Goal: Task Accomplishment & Management: Complete application form

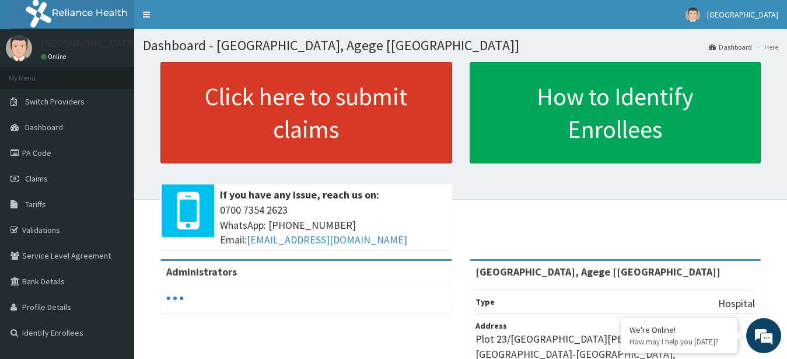
click at [332, 117] on link "Click here to submit claims" at bounding box center [307, 113] width 292 height 102
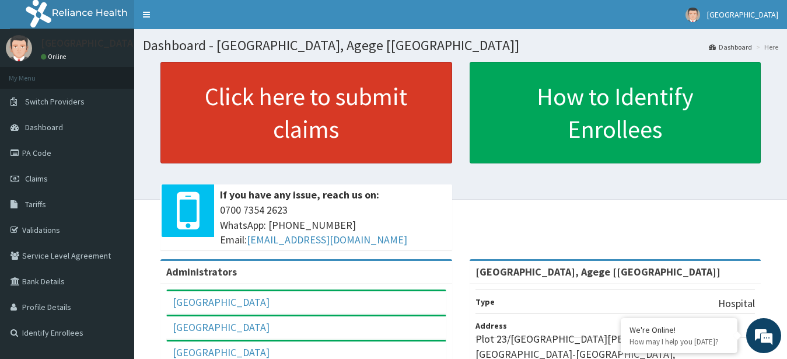
click at [361, 130] on link "Click here to submit claims" at bounding box center [307, 113] width 292 height 102
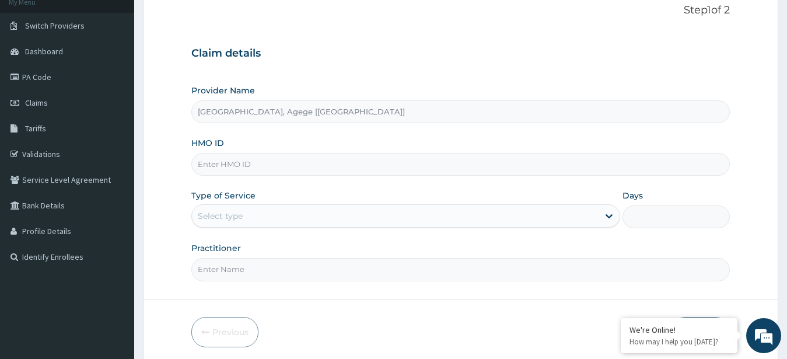
scroll to position [121, 0]
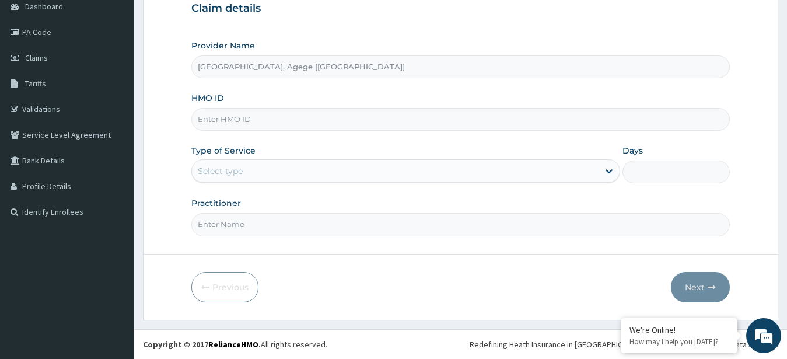
paste input "ELN/10544/B"
type input "ELN/10544/B"
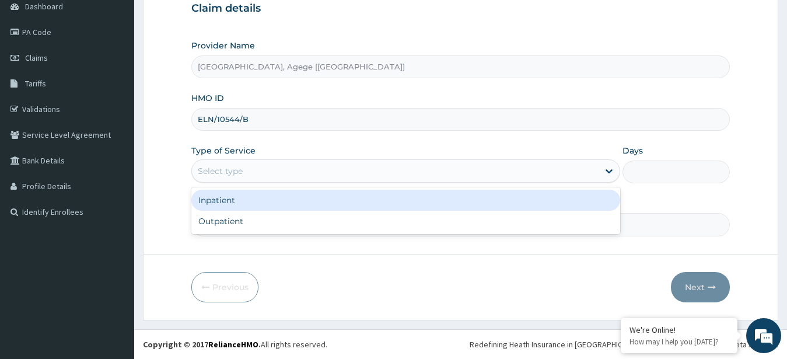
click at [333, 176] on div "Select type" at bounding box center [395, 171] width 407 height 19
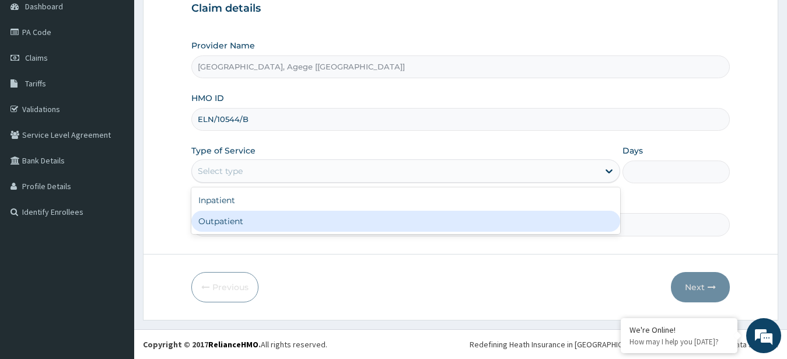
click at [333, 226] on div "Outpatient" at bounding box center [406, 221] width 430 height 21
type input "1"
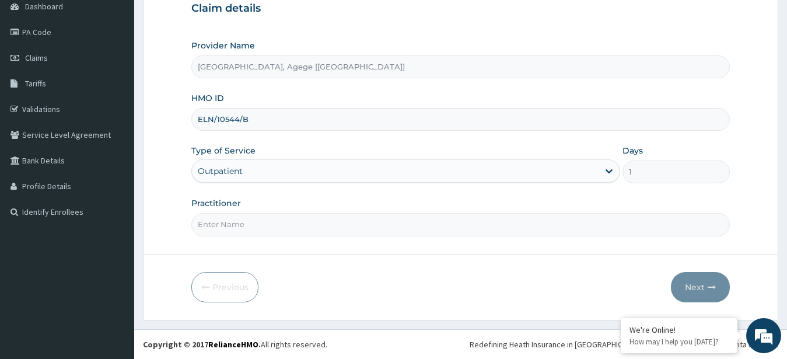
click at [300, 225] on input "Practitioner" at bounding box center [460, 224] width 539 height 23
type input "Dr Chiagoziem"
click at [707, 284] on button "Next" at bounding box center [700, 287] width 59 height 30
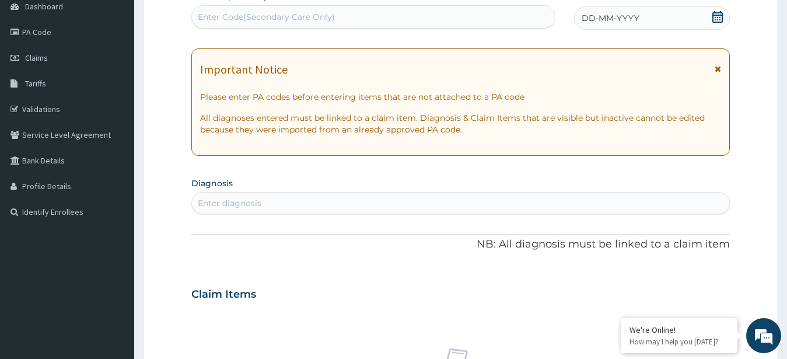
click at [682, 13] on div "DD-MM-YYYY" at bounding box center [652, 17] width 156 height 23
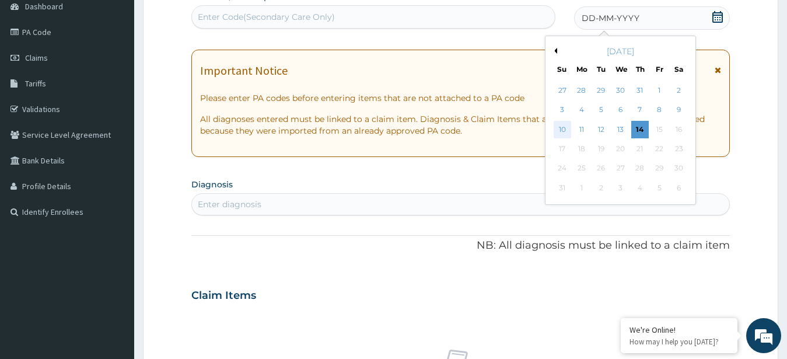
click at [561, 133] on div "10" at bounding box center [563, 130] width 18 height 18
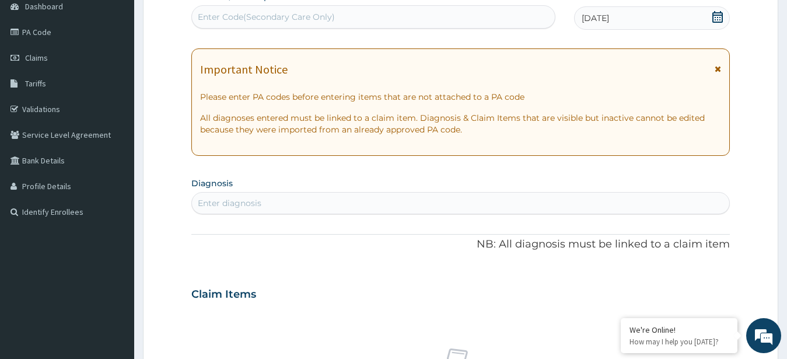
click at [335, 198] on div "Enter diagnosis" at bounding box center [461, 203] width 538 height 19
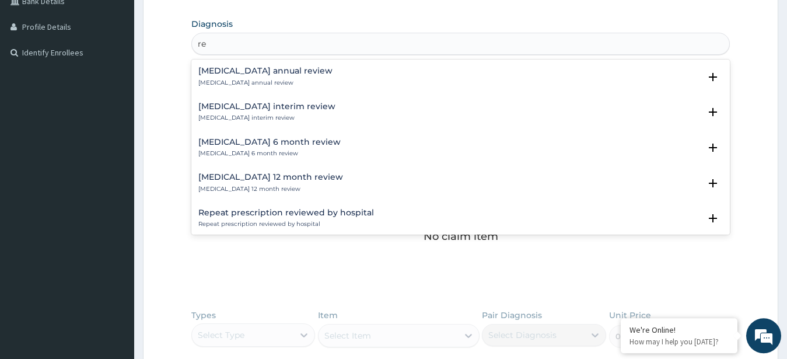
type input "r"
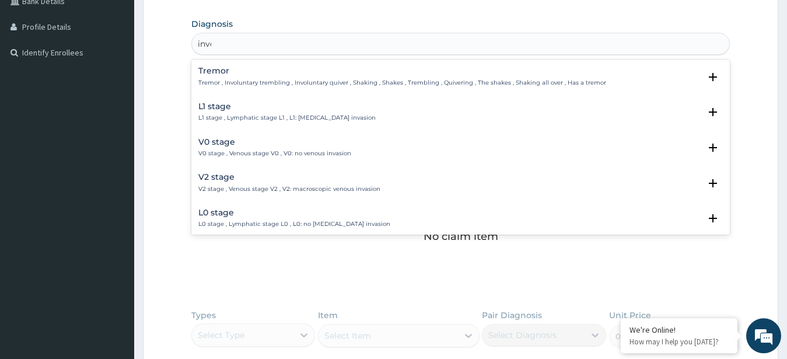
type input "inves"
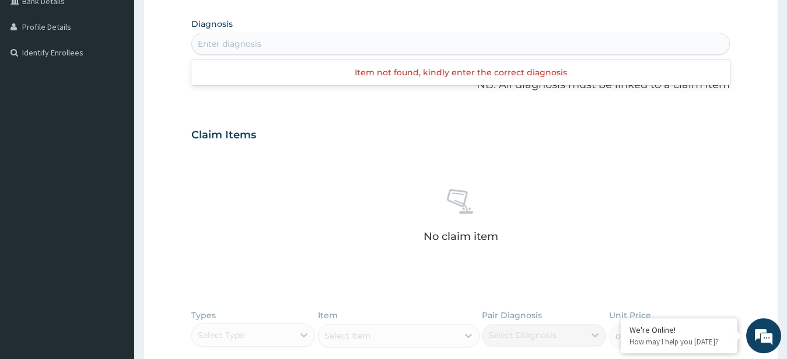
click at [426, 46] on div "Enter diagnosis" at bounding box center [461, 43] width 538 height 19
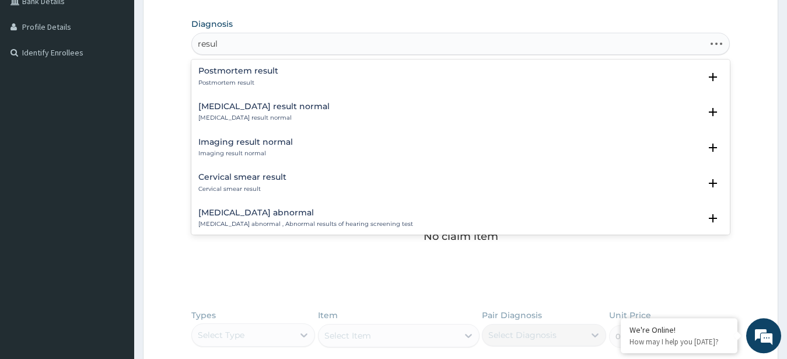
type input "result"
click at [359, 46] on div "result" at bounding box center [461, 43] width 538 height 19
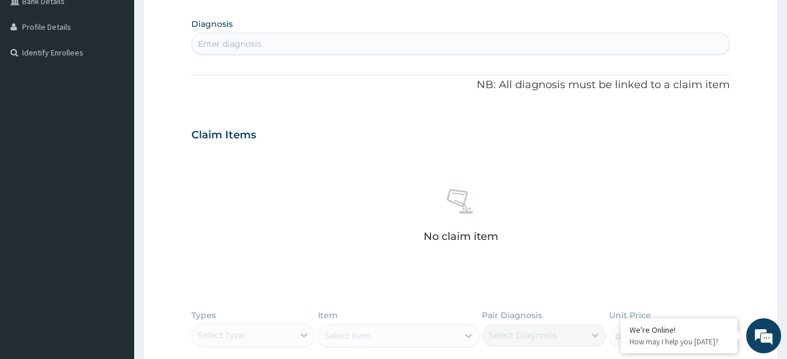
click at [315, 50] on div "Enter diagnosis" at bounding box center [461, 43] width 538 height 19
drag, startPoint x: 331, startPoint y: 57, endPoint x: 338, endPoint y: 45, distance: 14.1
click at [333, 54] on div "PA Code / Prescription Code Enter Code(Secondary Care Only) Encounter Date 10-0…" at bounding box center [460, 133] width 539 height 604
click at [341, 41] on div "Enter diagnosis" at bounding box center [461, 43] width 538 height 19
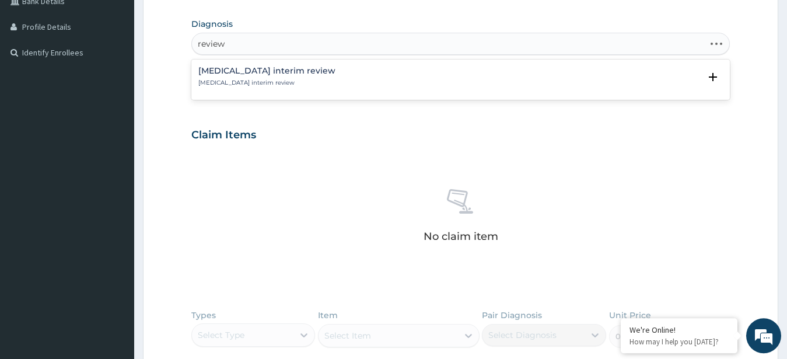
type input "review"
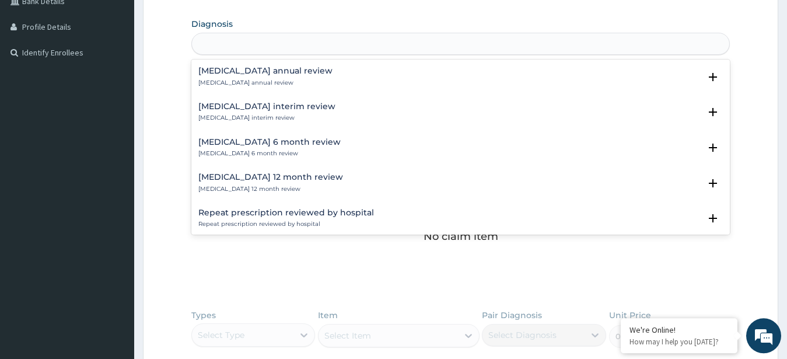
click at [497, 41] on div "review" at bounding box center [461, 43] width 538 height 19
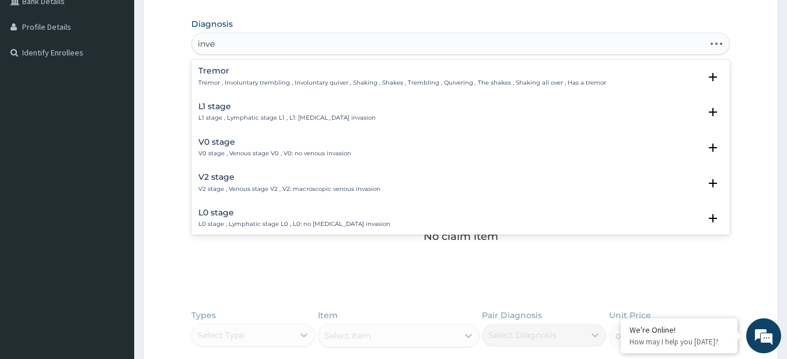
type input "inves"
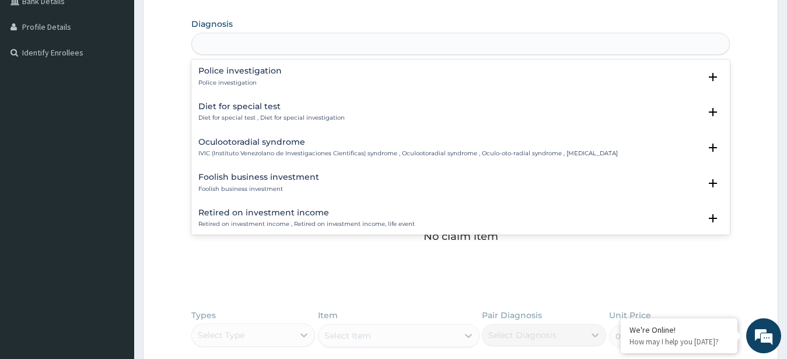
click at [340, 40] on div "inves" at bounding box center [461, 43] width 538 height 19
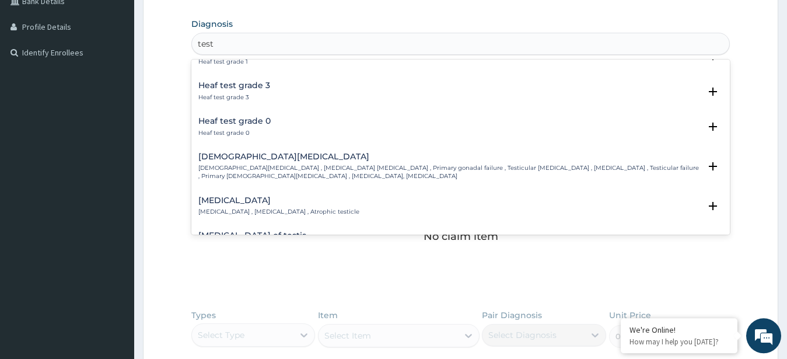
scroll to position [1387, 0]
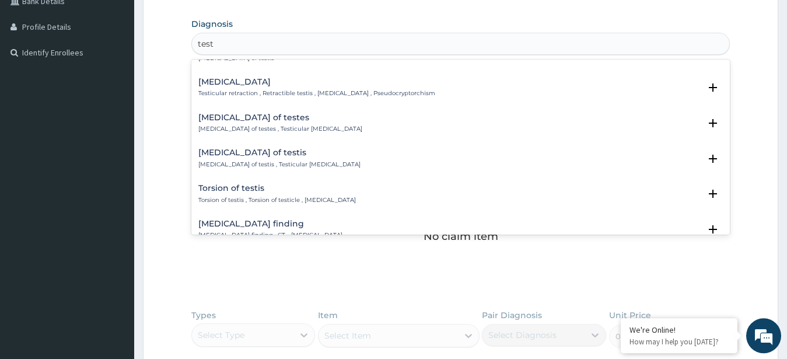
type input "test"
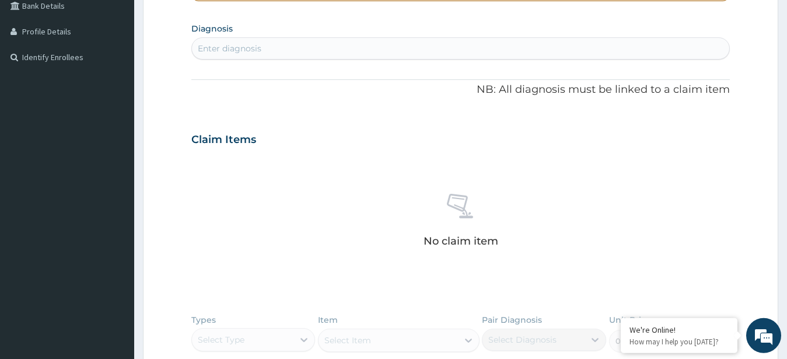
scroll to position [221, 0]
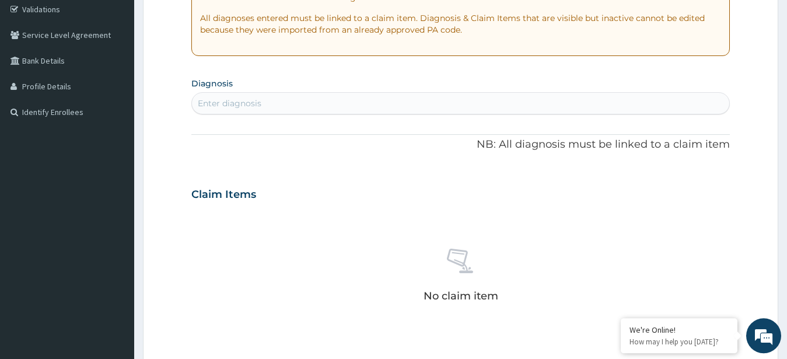
click at [302, 100] on div "Enter diagnosis" at bounding box center [461, 103] width 538 height 19
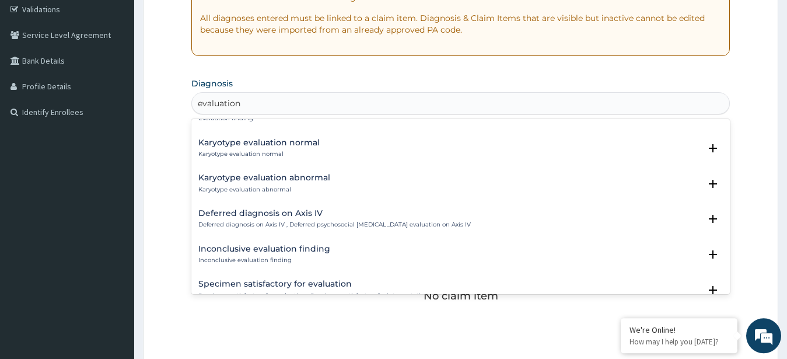
scroll to position [0, 0]
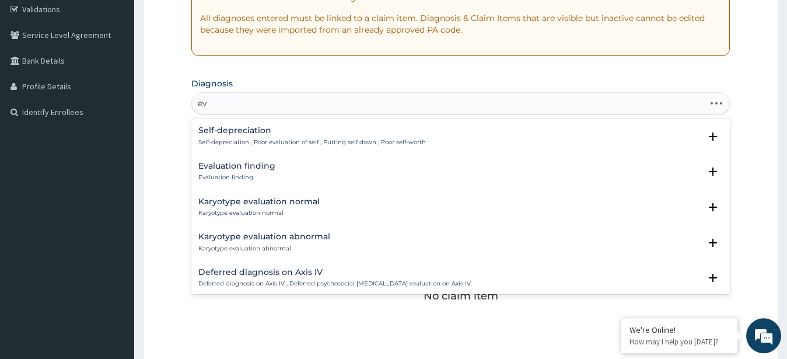
type input "e"
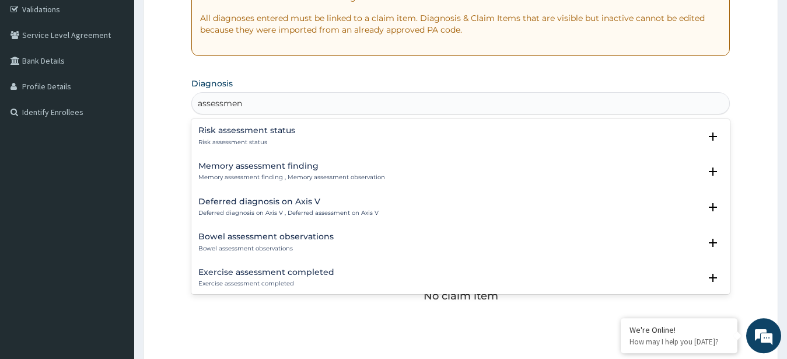
type input "assessment"
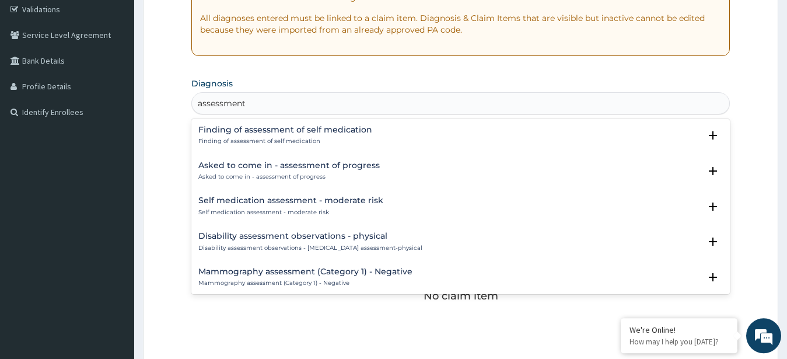
scroll to position [659, 0]
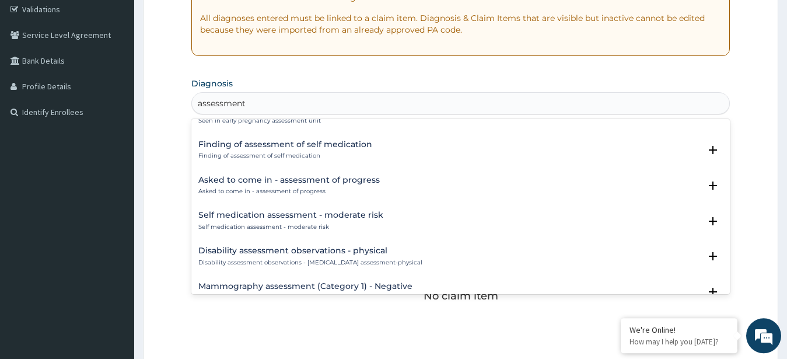
click at [309, 187] on div "Asked to come in - assessment of progress Asked to come in - assessment of prog…" at bounding box center [289, 186] width 182 height 20
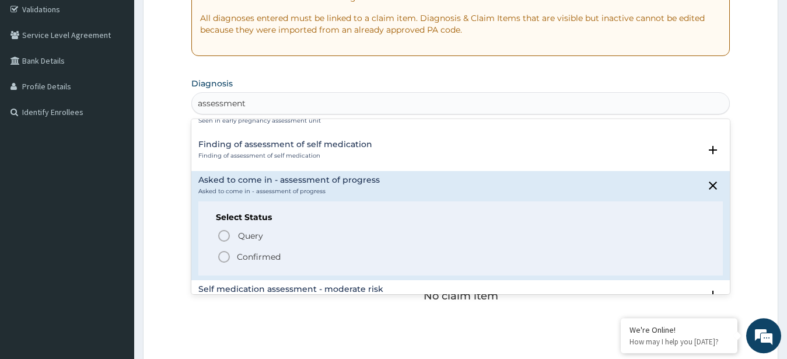
click at [260, 256] on p "Confirmed" at bounding box center [259, 257] width 44 height 12
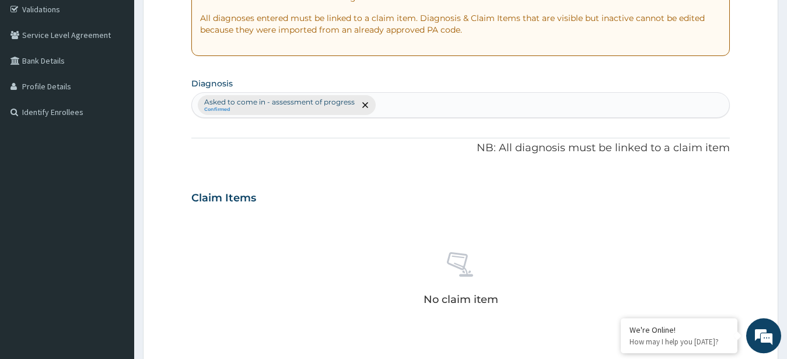
type input "r"
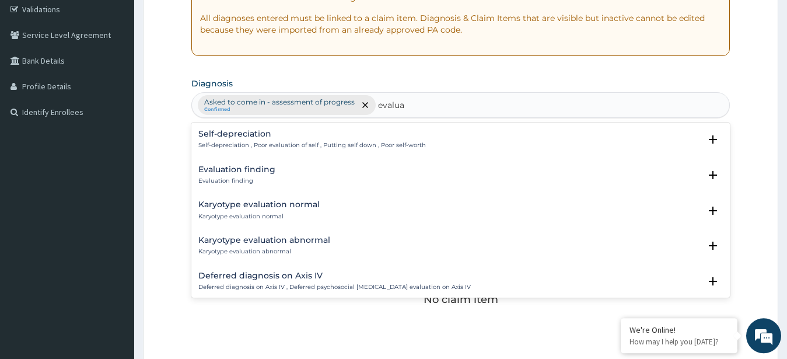
type input "evalua"
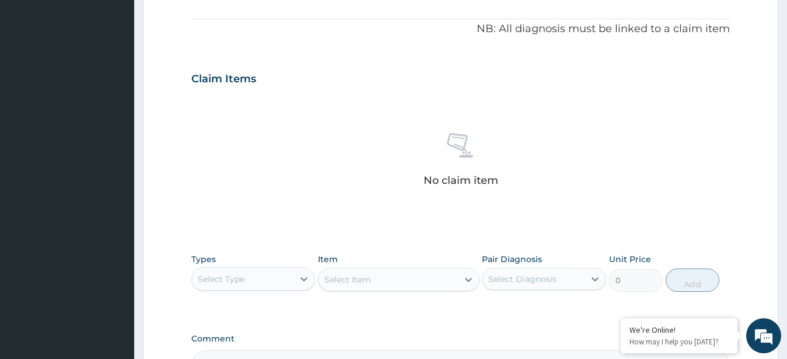
scroll to position [483, 0]
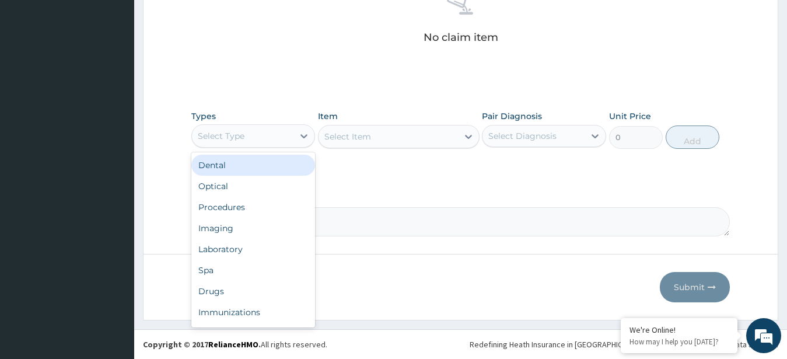
click at [263, 138] on div "Select Type" at bounding box center [243, 136] width 102 height 19
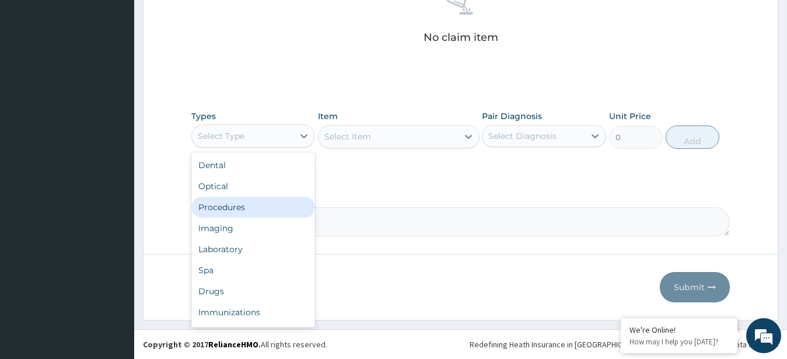
click at [256, 207] on div "Procedures" at bounding box center [253, 207] width 124 height 21
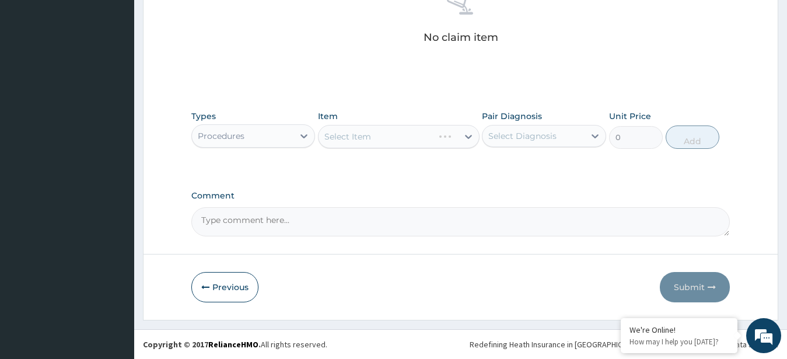
click at [396, 137] on div "Select Item" at bounding box center [399, 136] width 162 height 23
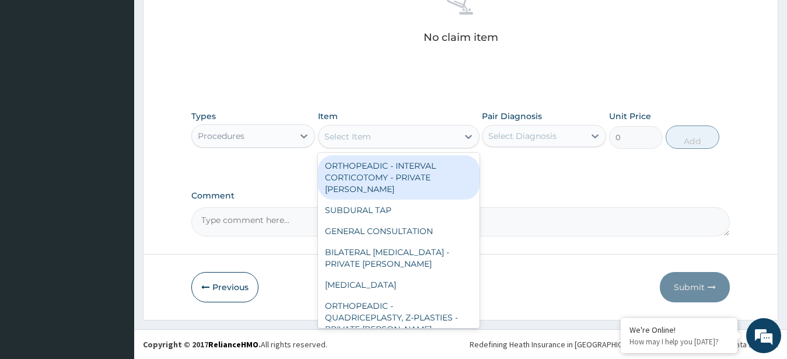
click at [403, 142] on div "Select Item" at bounding box center [389, 136] width 140 height 19
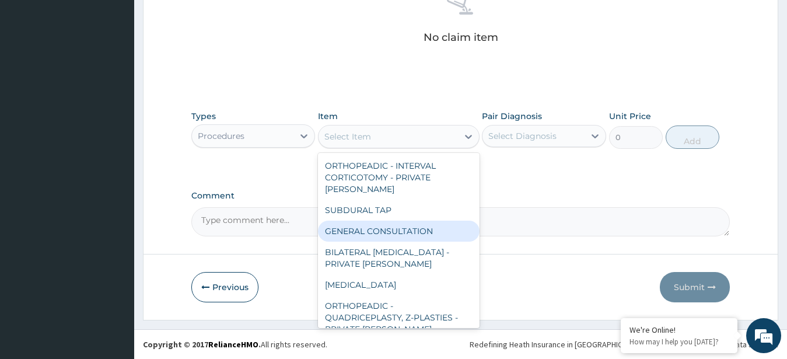
click at [393, 224] on div "GENERAL CONSULTATION" at bounding box center [399, 231] width 162 height 21
type input "3000"
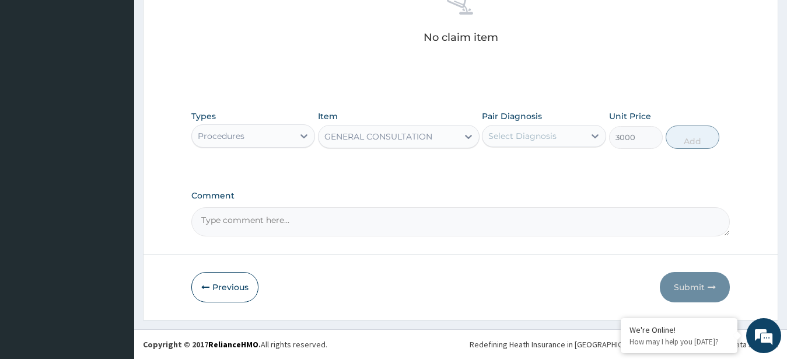
click at [498, 133] on div "Select Diagnosis" at bounding box center [523, 136] width 68 height 12
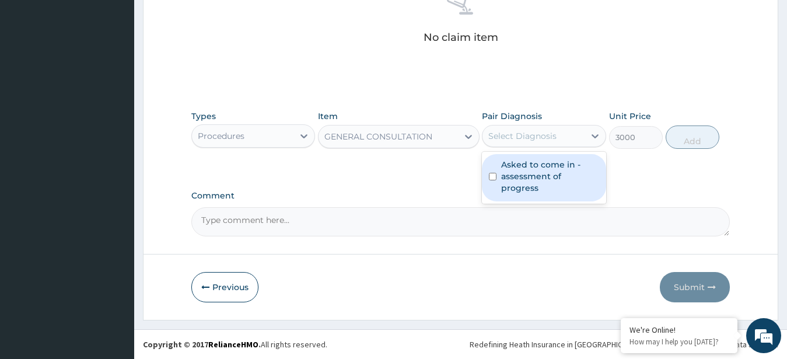
click at [510, 169] on label "Asked to come in - assessment of progress" at bounding box center [550, 176] width 98 height 35
checkbox input "true"
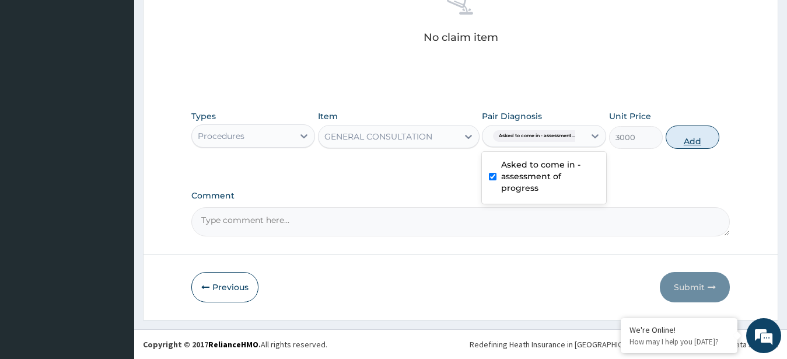
click at [692, 138] on button "Add" at bounding box center [693, 137] width 54 height 23
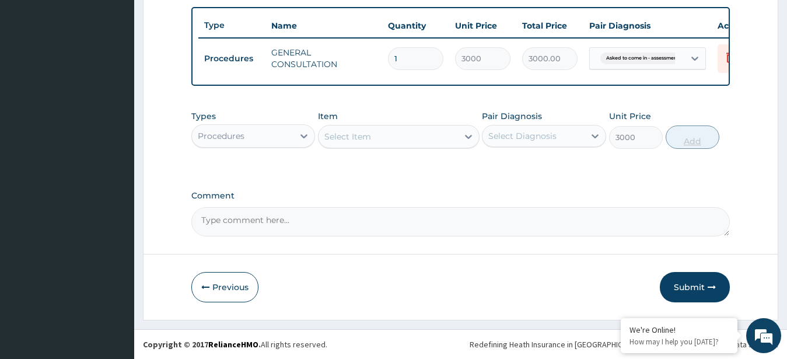
type input "0"
click at [693, 283] on button "Submit" at bounding box center [695, 287] width 70 height 30
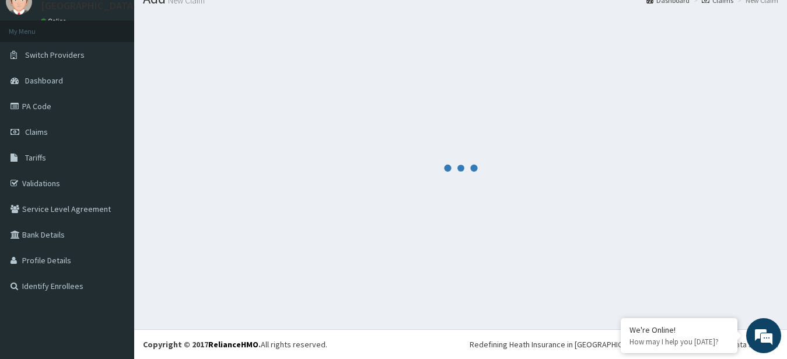
scroll to position [47, 0]
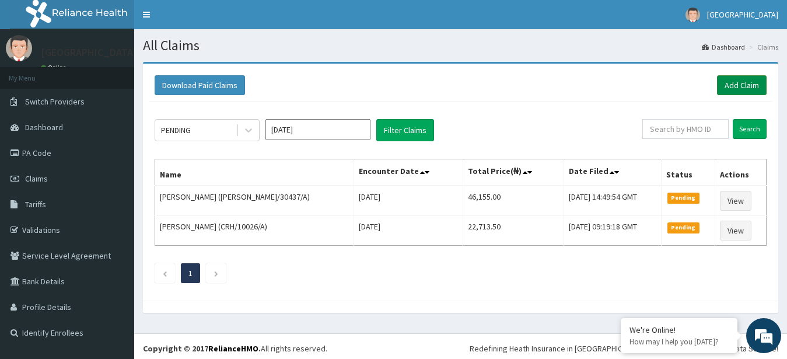
click at [731, 81] on link "Add Claim" at bounding box center [742, 85] width 50 height 20
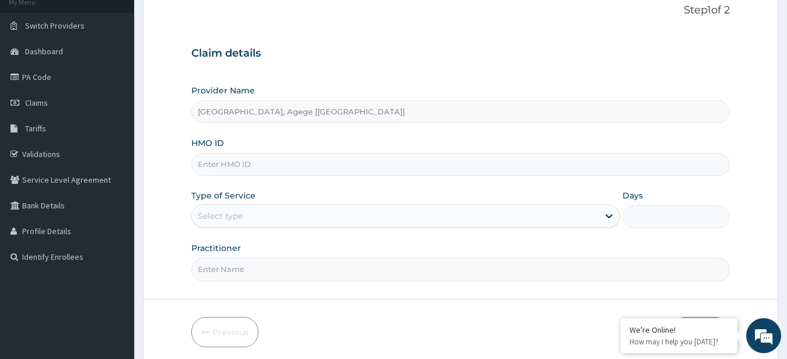
scroll to position [121, 0]
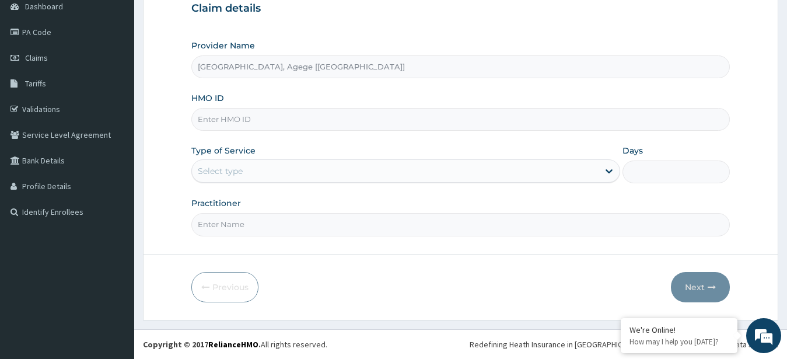
drag, startPoint x: 299, startPoint y: 107, endPoint x: 297, endPoint y: 116, distance: 9.1
paste input "NEI/10019/A"
type input "NEI/10019/A"
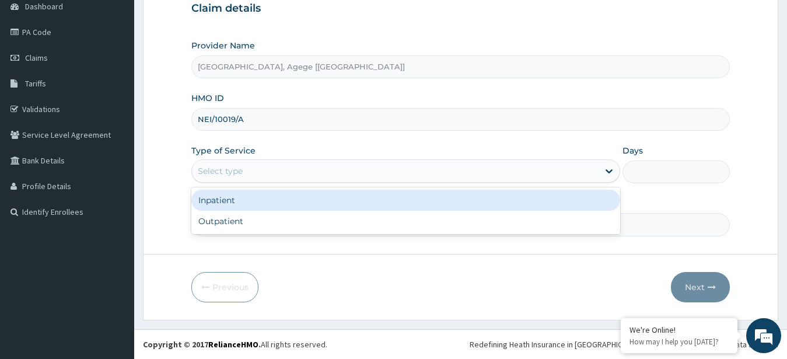
click at [301, 175] on div "Select type" at bounding box center [395, 171] width 407 height 19
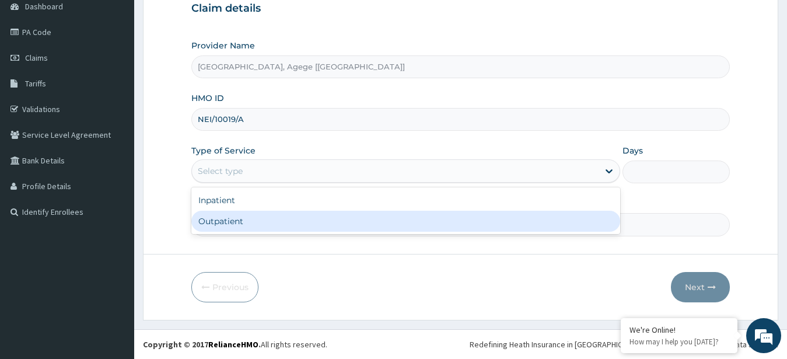
click at [285, 222] on div "Outpatient" at bounding box center [406, 221] width 430 height 21
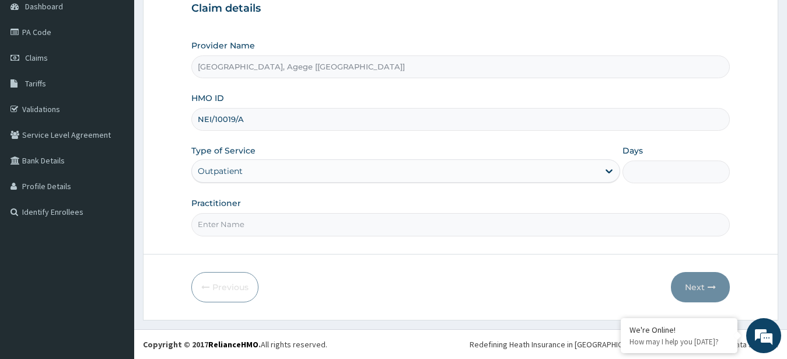
type input "1"
click at [246, 226] on input "Practitioner" at bounding box center [460, 224] width 539 height 23
type input "Dr [PERSON_NAME]"
click at [691, 291] on button "Next" at bounding box center [700, 287] width 59 height 30
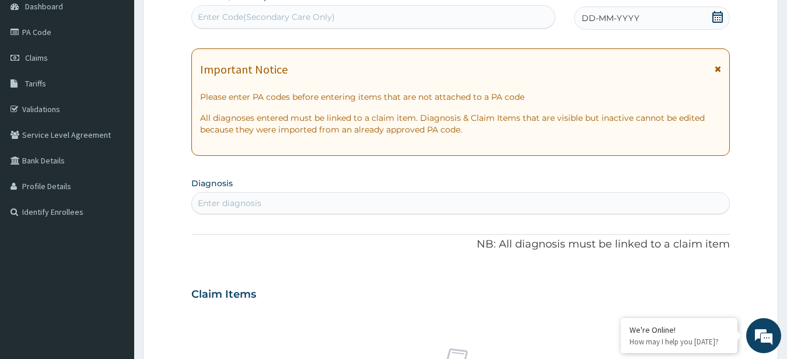
click at [711, 16] on div "DD-MM-YYYY" at bounding box center [652, 17] width 156 height 23
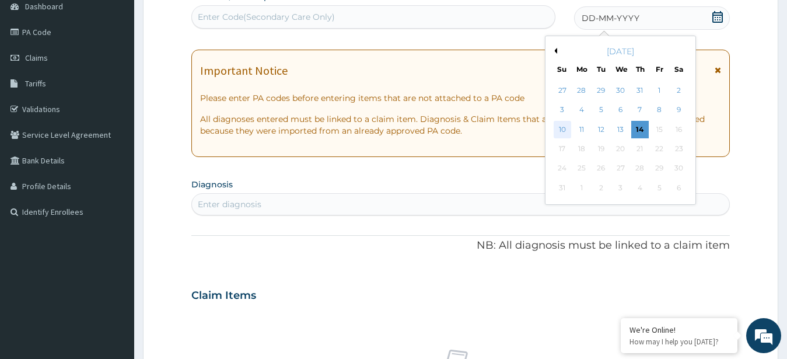
click at [562, 133] on div "10" at bounding box center [563, 130] width 18 height 18
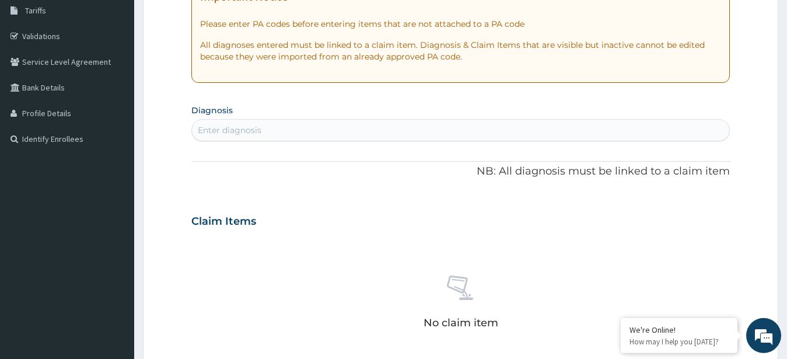
scroll to position [240, 0]
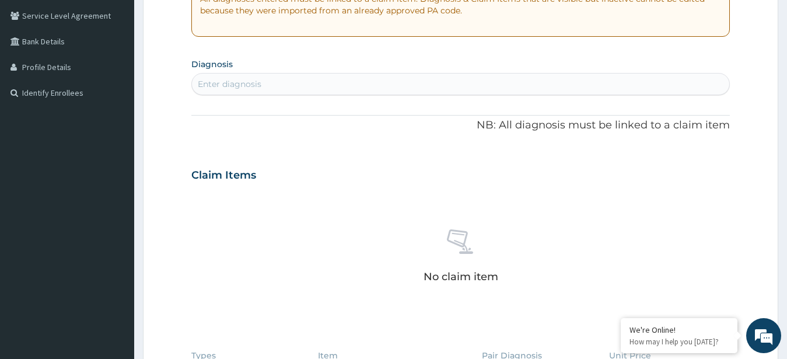
click at [362, 78] on div "Enter diagnosis" at bounding box center [461, 84] width 538 height 19
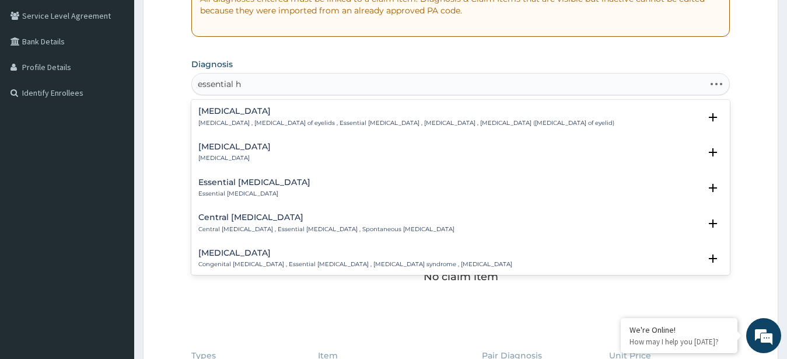
type input "essential hy"
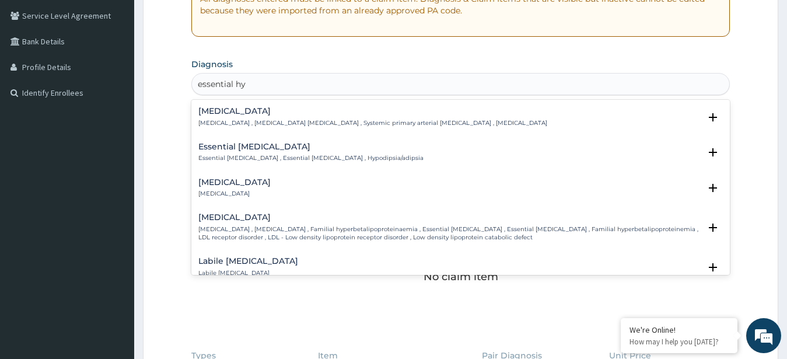
click at [349, 126] on p "[MEDICAL_DATA] , [MEDICAL_DATA] [MEDICAL_DATA] , Systemic primary arterial [MED…" at bounding box center [372, 123] width 349 height 8
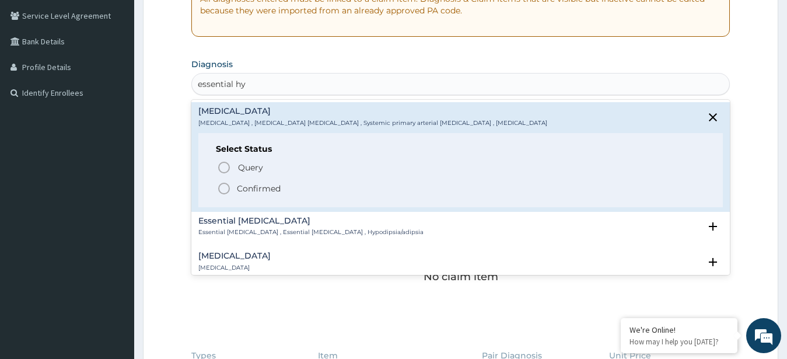
click at [268, 192] on p "Confirmed" at bounding box center [259, 189] width 44 height 12
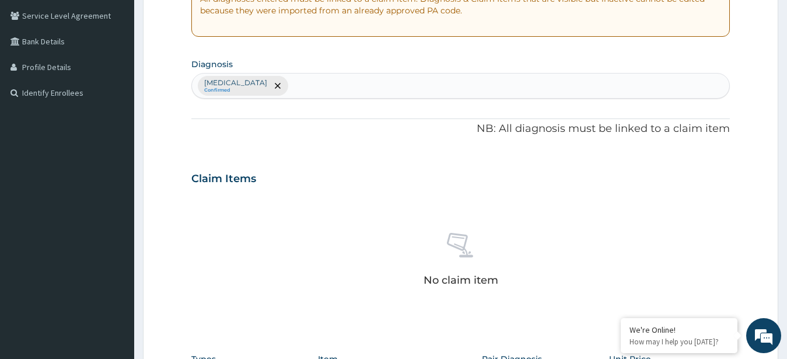
scroll to position [419, 0]
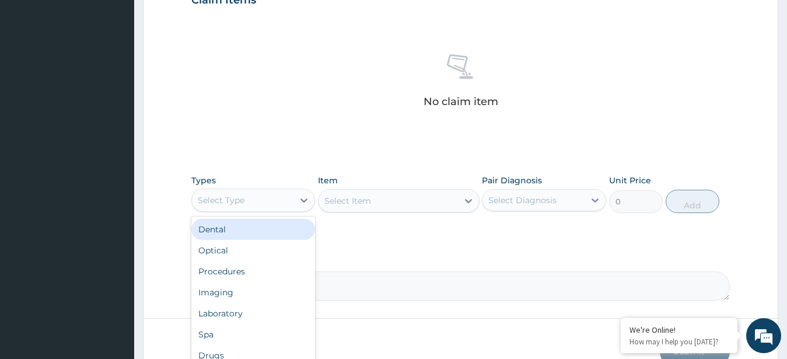
click at [273, 207] on div "Select Type" at bounding box center [243, 200] width 102 height 19
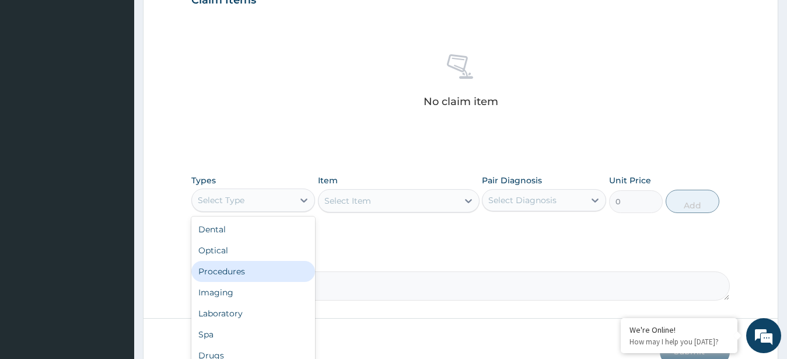
click at [266, 271] on div "Procedures" at bounding box center [253, 271] width 124 height 21
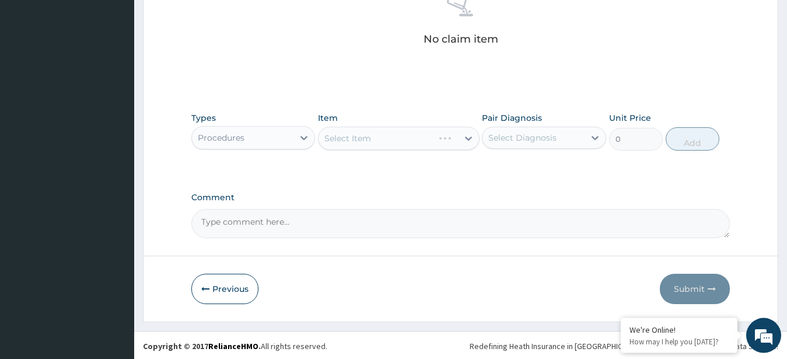
scroll to position [483, 0]
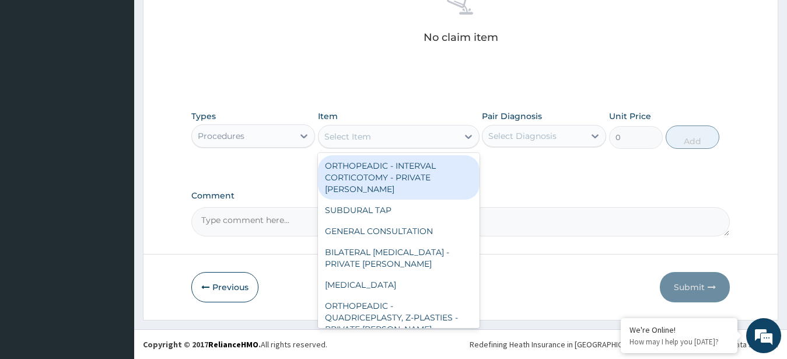
click at [379, 133] on div "Select Item" at bounding box center [389, 136] width 140 height 19
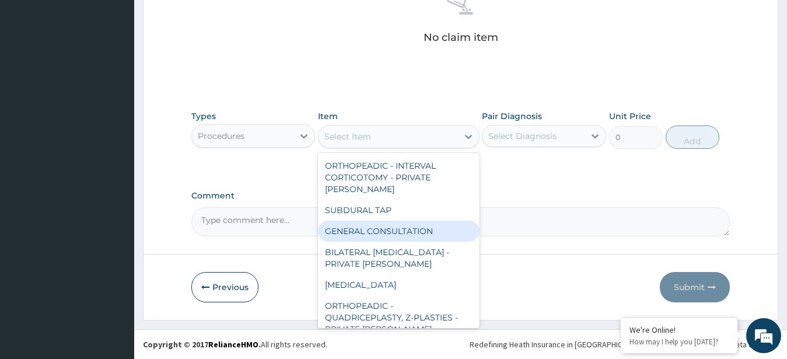
click at [400, 221] on div "GENERAL CONSULTATION" at bounding box center [399, 231] width 162 height 21
type input "3000"
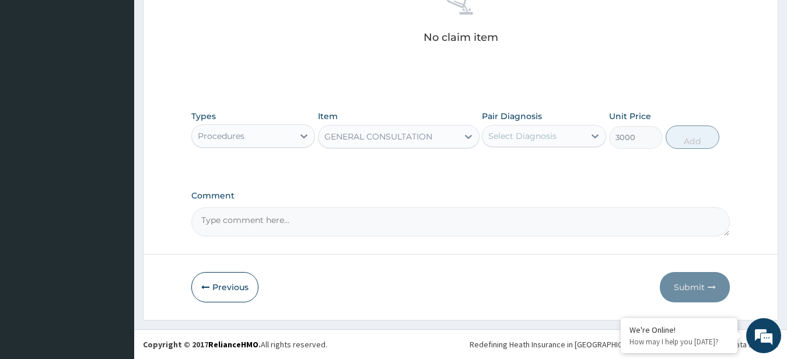
click at [523, 141] on div "Select Diagnosis" at bounding box center [523, 136] width 68 height 12
click at [517, 168] on label "[MEDICAL_DATA]" at bounding box center [537, 165] width 72 height 12
checkbox input "true"
click at [688, 142] on button "Add" at bounding box center [693, 137] width 54 height 23
type input "0"
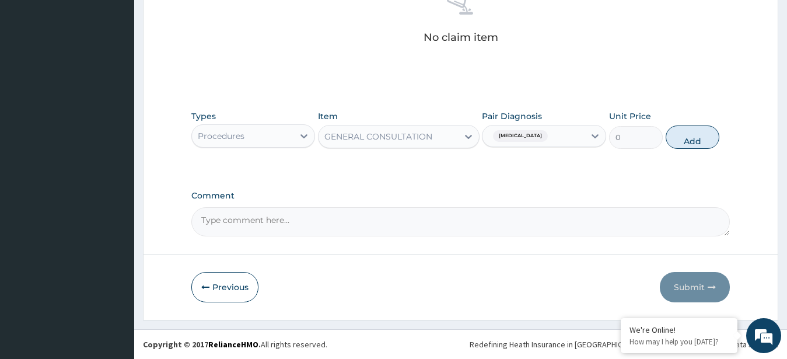
scroll to position [437, 0]
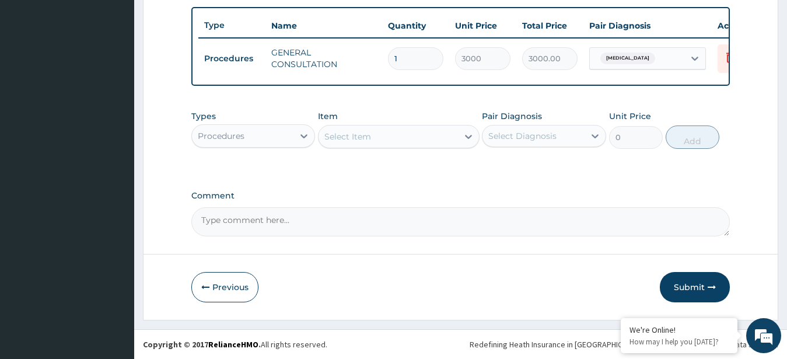
click at [273, 135] on div "Procedures" at bounding box center [243, 136] width 102 height 19
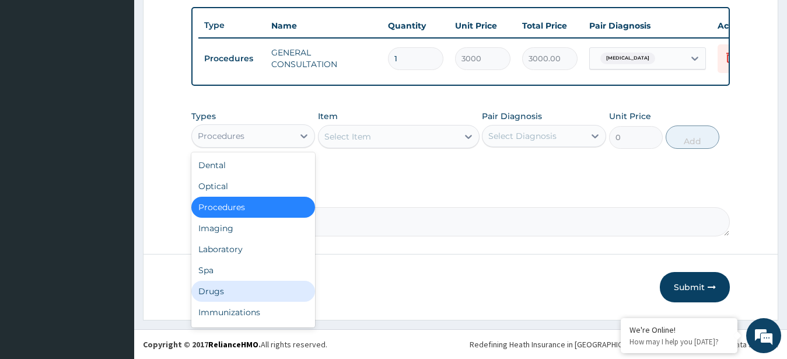
click at [256, 292] on div "Drugs" at bounding box center [253, 291] width 124 height 21
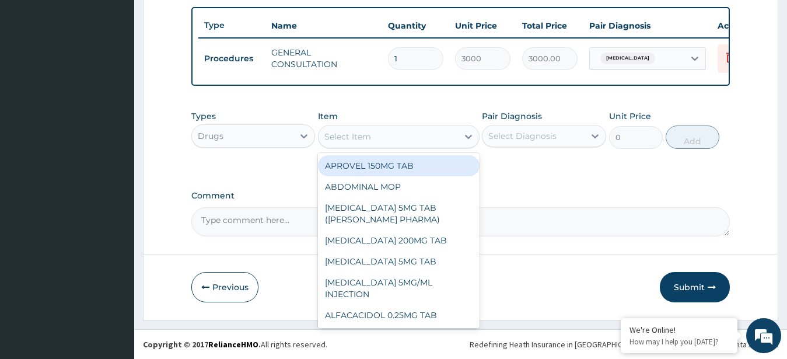
click at [414, 136] on div "Select Item" at bounding box center [389, 136] width 140 height 19
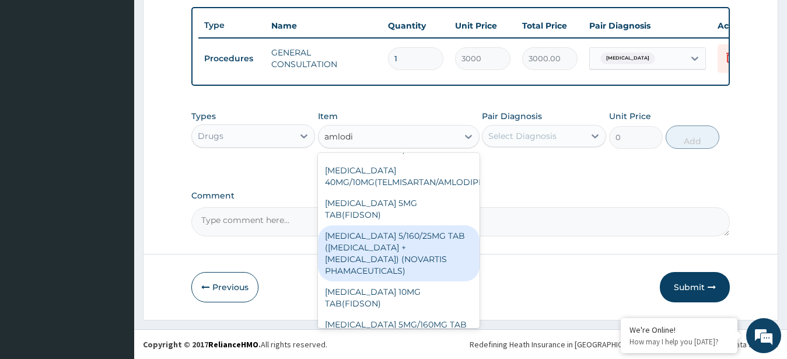
scroll to position [0, 0]
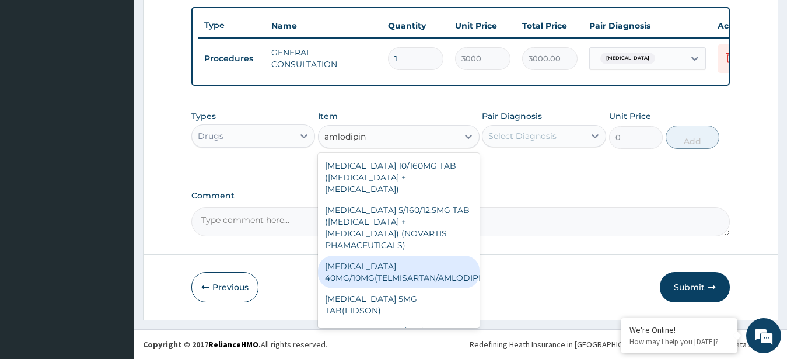
type input "[MEDICAL_DATA]"
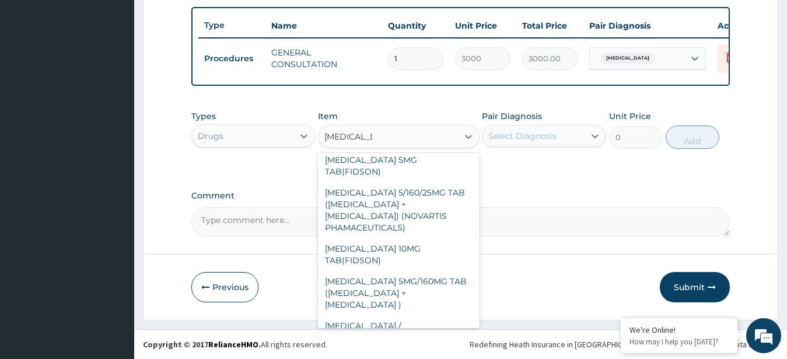
scroll to position [148, 0]
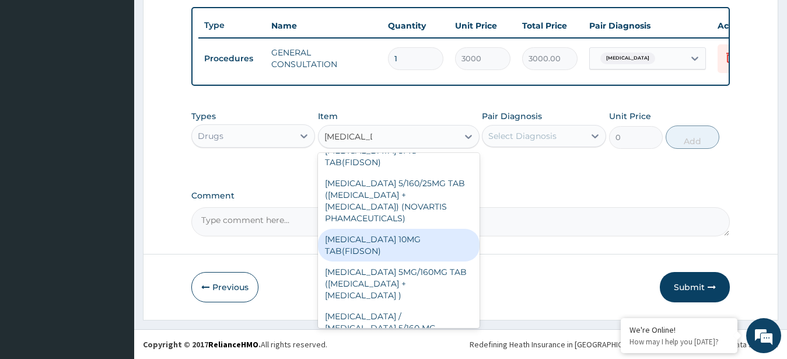
click at [438, 229] on div "[MEDICAL_DATA] 10MG TAB(FIDSON)" at bounding box center [399, 245] width 162 height 33
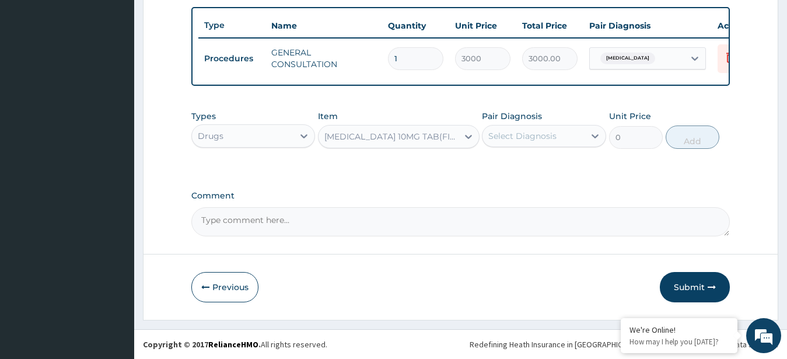
type input "54.25"
click at [524, 140] on div "Select Diagnosis" at bounding box center [523, 136] width 68 height 12
click at [523, 169] on label "[MEDICAL_DATA]" at bounding box center [537, 165] width 72 height 12
checkbox input "true"
click at [692, 140] on button "Add" at bounding box center [693, 137] width 54 height 23
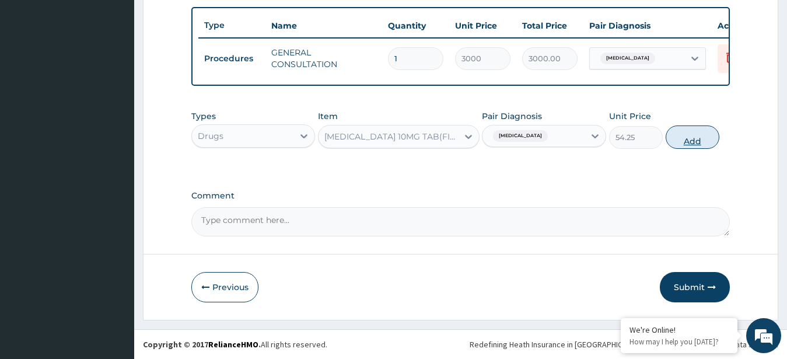
type input "0"
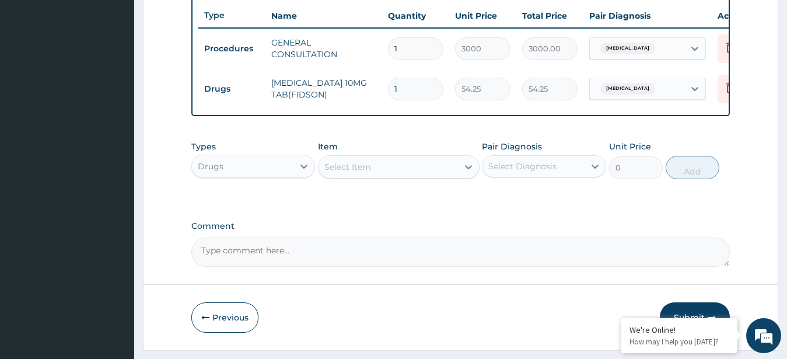
type input "14"
type input "759.50"
type input "14"
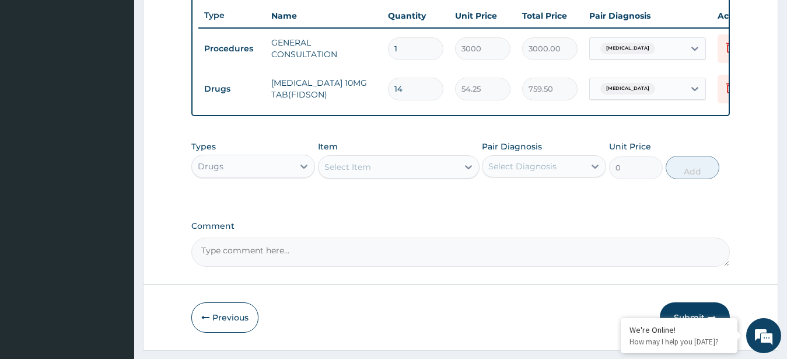
click at [372, 174] on div "Select Item" at bounding box center [389, 167] width 140 height 19
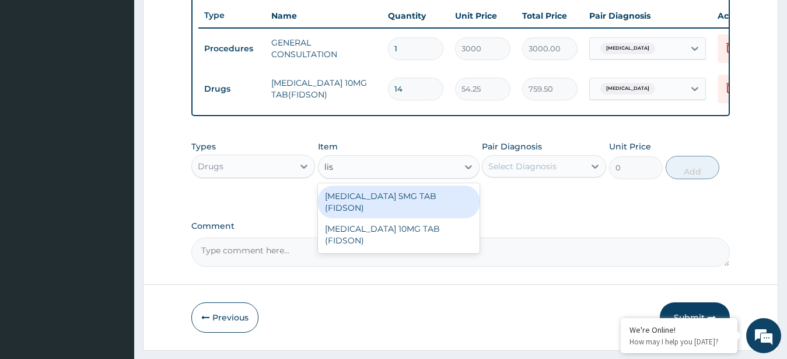
type input "[PERSON_NAME]"
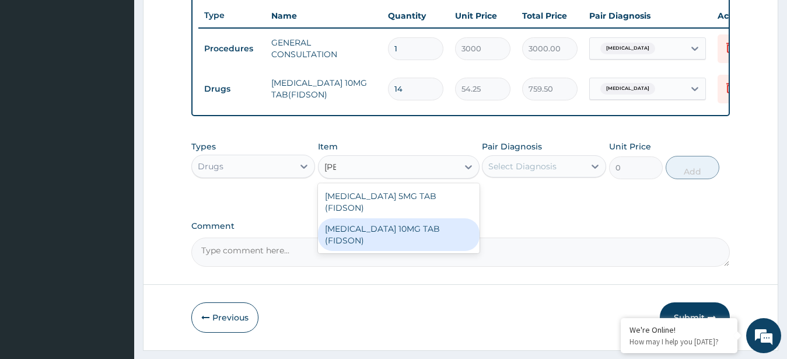
click at [456, 228] on div "[MEDICAL_DATA] 10MG TAB (FIDSON)" at bounding box center [399, 234] width 162 height 33
type input "52.325"
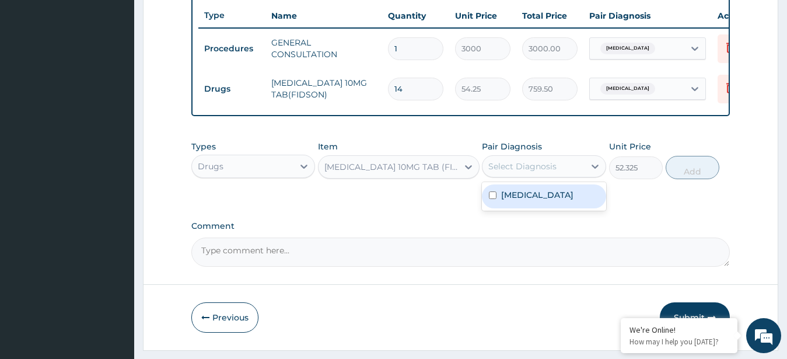
click at [540, 172] on div "Select Diagnosis" at bounding box center [523, 167] width 68 height 12
click at [540, 201] on label "[MEDICAL_DATA]" at bounding box center [537, 195] width 72 height 12
checkbox input "true"
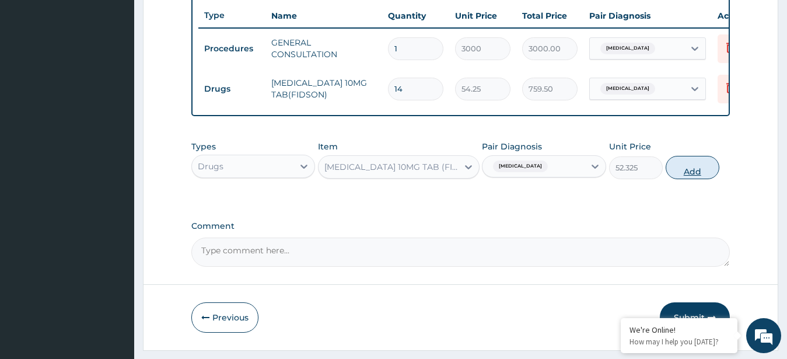
click at [702, 179] on button "Add" at bounding box center [693, 167] width 54 height 23
type input "0"
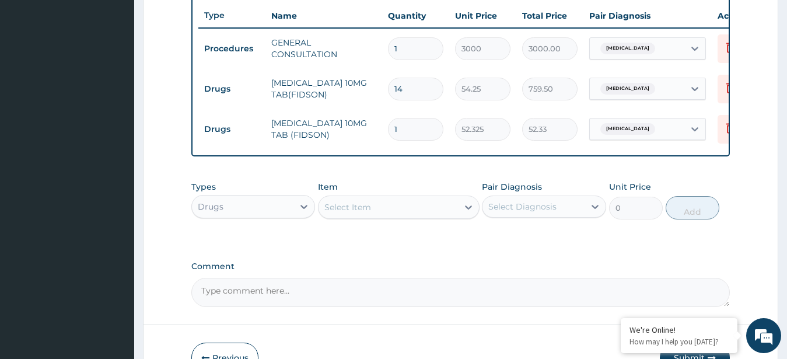
type input "14"
type input "732.55"
type input "14"
